Goal: Task Accomplishment & Management: Manage account settings

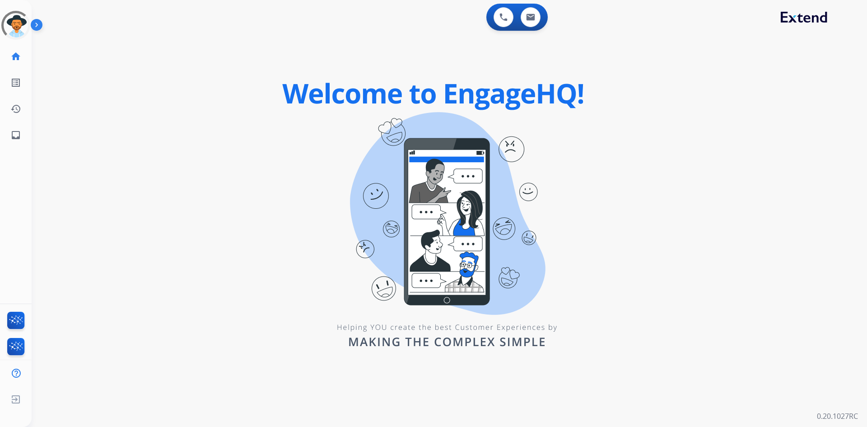
click at [36, 22] on img at bounding box center [38, 26] width 15 height 17
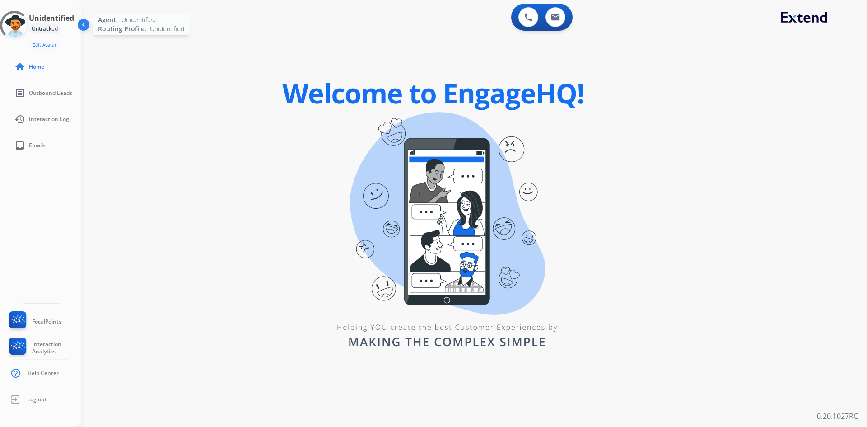
click at [12, 21] on div at bounding box center [14, 25] width 29 height 29
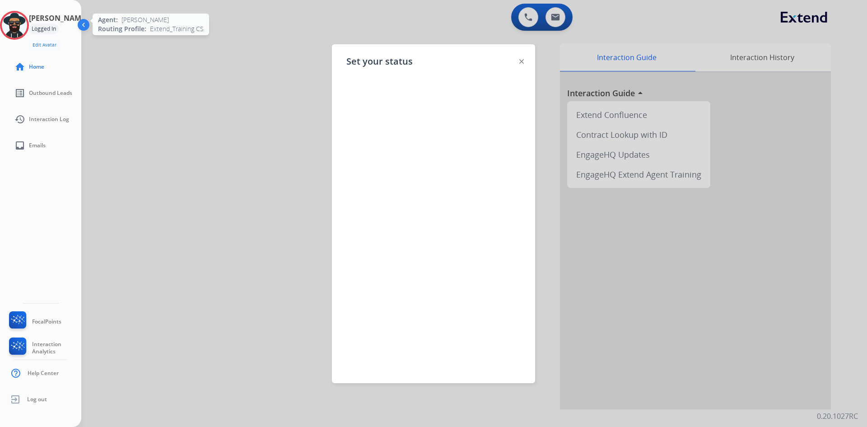
click at [81, 21] on img at bounding box center [84, 26] width 17 height 17
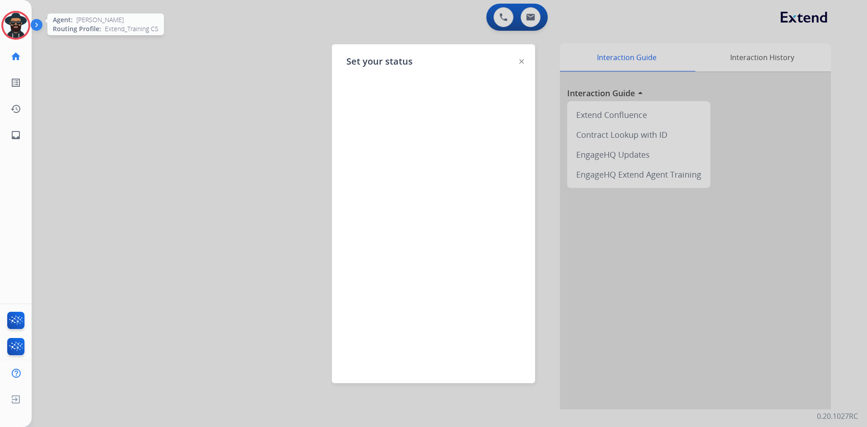
click at [12, 23] on img at bounding box center [15, 25] width 25 height 25
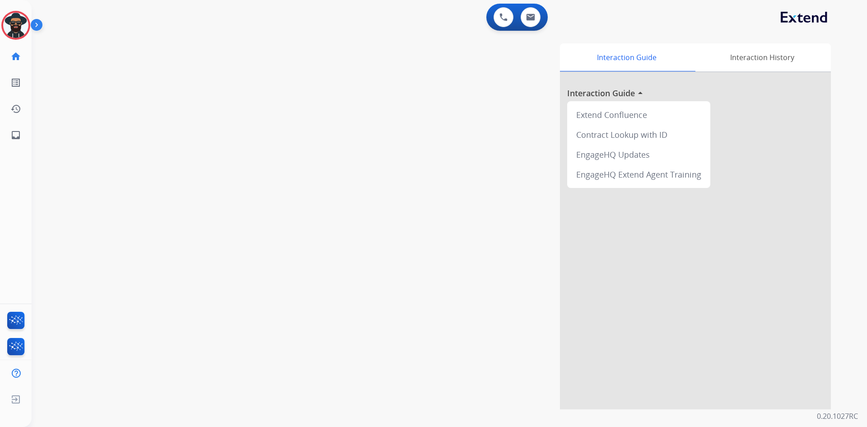
click at [36, 22] on img at bounding box center [38, 26] width 15 height 17
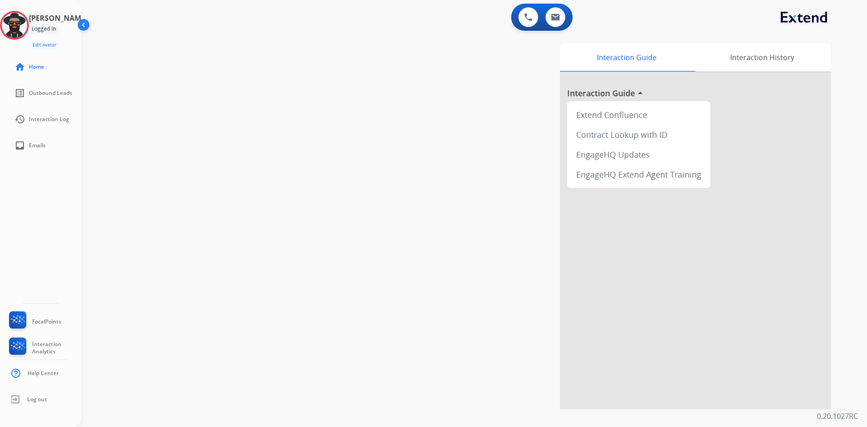
click at [58, 23] on h3 "[PERSON_NAME]" at bounding box center [58, 18] width 59 height 11
click at [22, 28] on img at bounding box center [14, 25] width 25 height 25
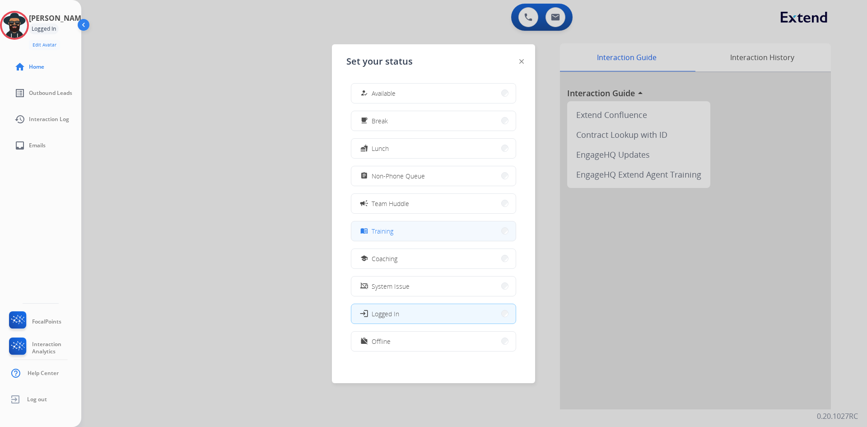
click at [395, 233] on button "menu_book Training" at bounding box center [433, 230] width 164 height 19
